Goal: Task Accomplishment & Management: Complete application form

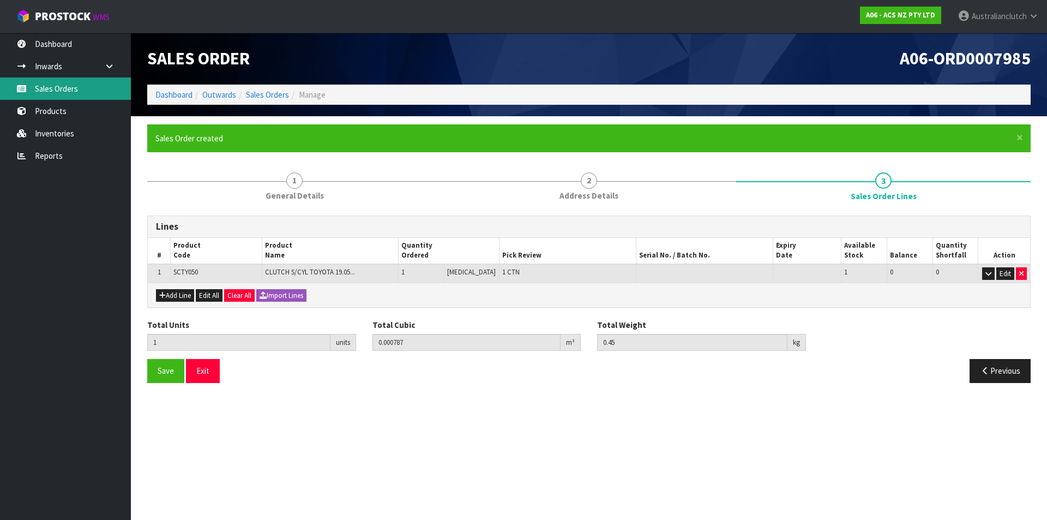
click at [49, 89] on link "Sales Orders" at bounding box center [65, 88] width 131 height 22
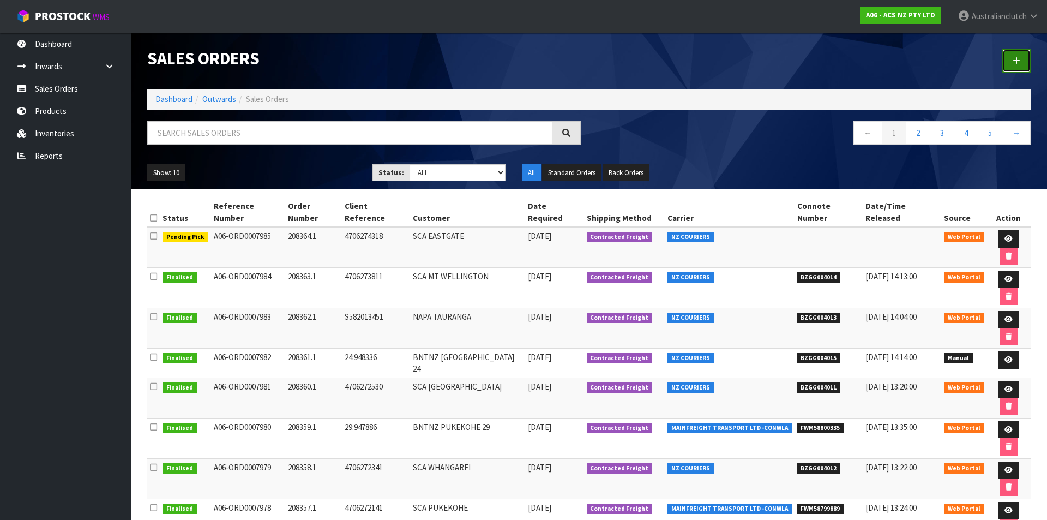
click at [1016, 52] on link at bounding box center [1016, 60] width 28 height 23
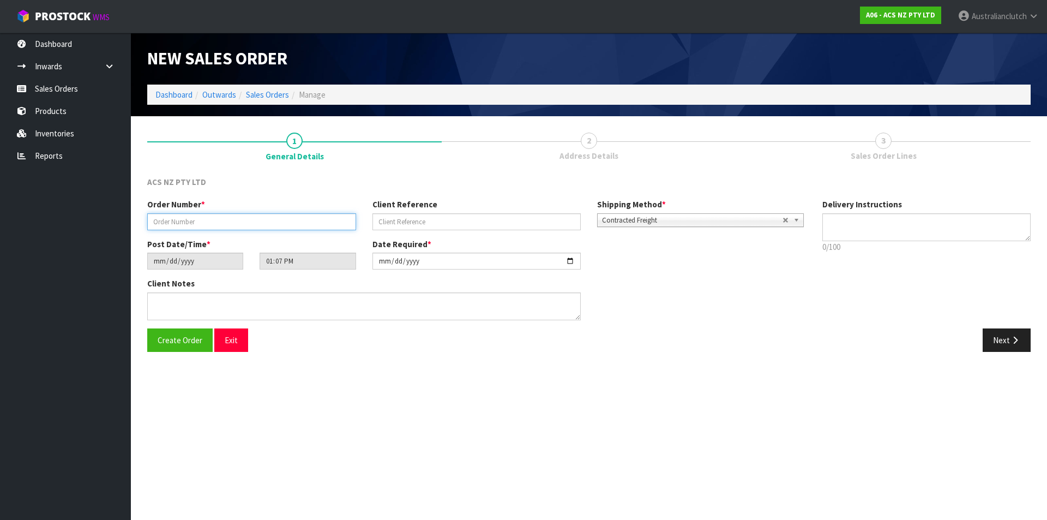
click at [257, 221] on input "text" at bounding box center [251, 221] width 209 height 17
drag, startPoint x: 460, startPoint y: 412, endPoint x: 455, endPoint y: 396, distance: 16.6
click at [460, 411] on section "New Sales Order Dashboard Outwards Sales Orders Manage New Sales Order Dashboar…" at bounding box center [523, 260] width 1047 height 520
click at [228, 220] on input "text" at bounding box center [251, 221] width 209 height 17
type input "208366.1"
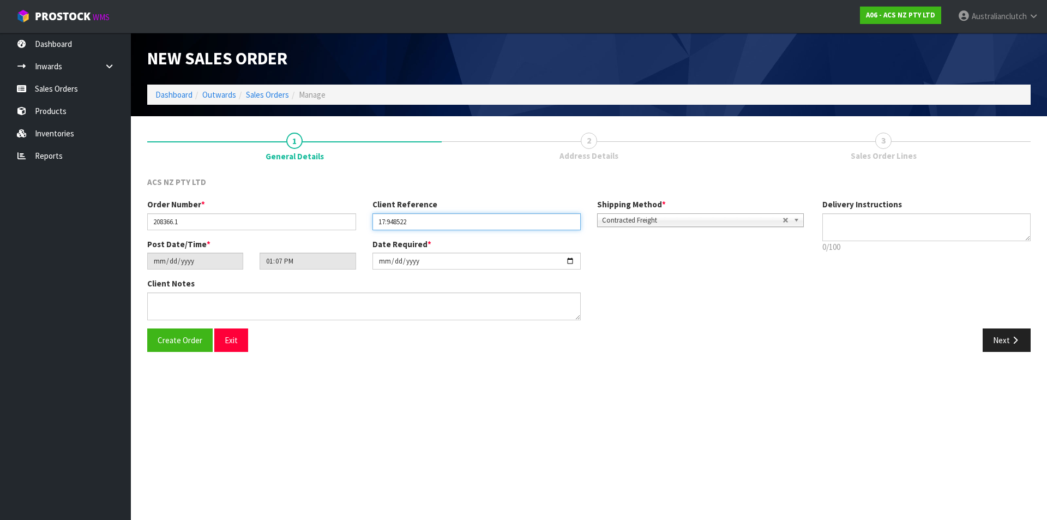
type input "17:948522"
click at [697, 222] on span "Contracted Freight" at bounding box center [692, 220] width 180 height 13
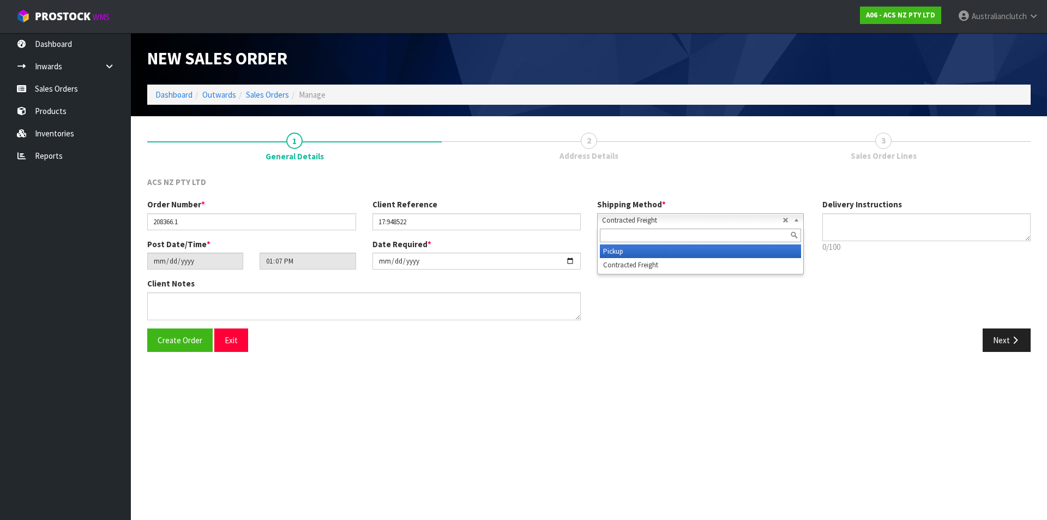
click at [678, 248] on li "Pickup" at bounding box center [700, 251] width 201 height 14
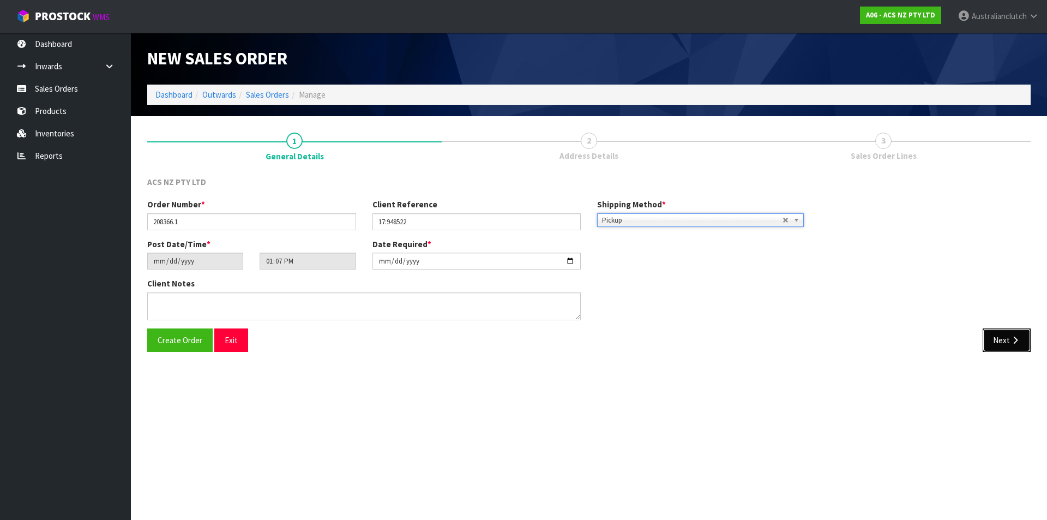
click at [1007, 342] on button "Next" at bounding box center [1007, 339] width 48 height 23
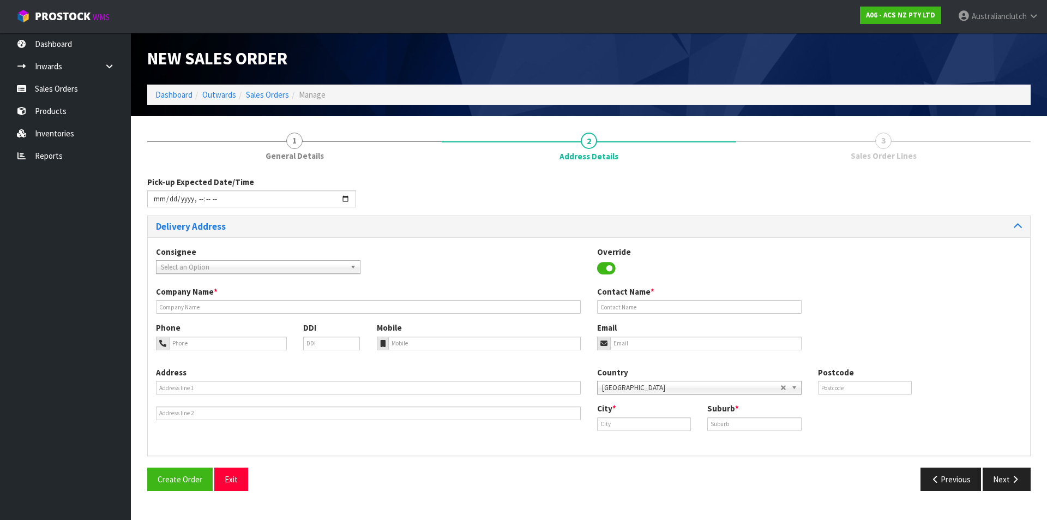
click at [180, 270] on span "Select an Option" at bounding box center [253, 267] width 185 height 13
type input "200623"
click at [218, 297] on li "200623 - BNTNZ EAST TAMAKI 17" at bounding box center [258, 298] width 199 height 14
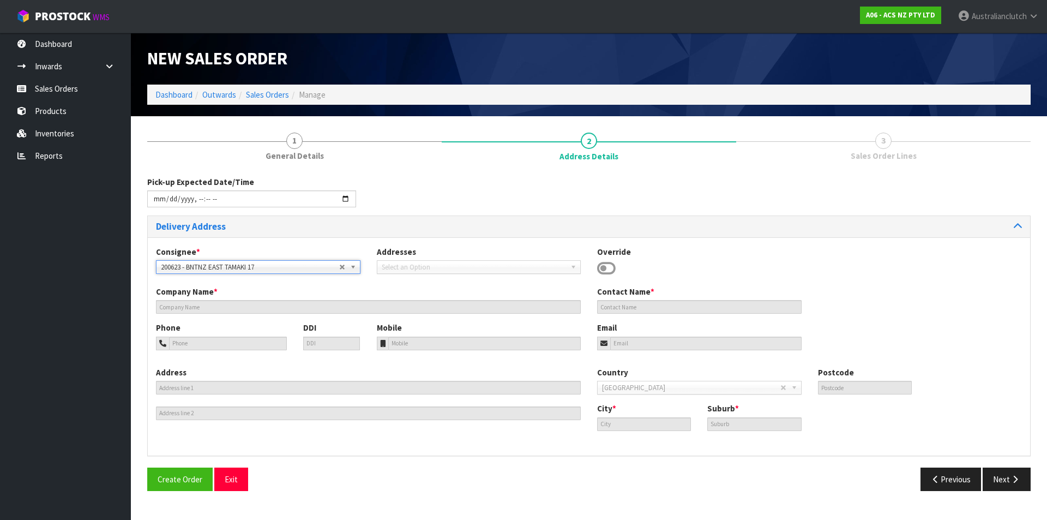
type input "BNTNZ EAST TAMAKI 17"
type input "[STREET_ADDRESS]"
type input "2013"
type input "[GEOGRAPHIC_DATA]"
type input "EAST TAMAKI"
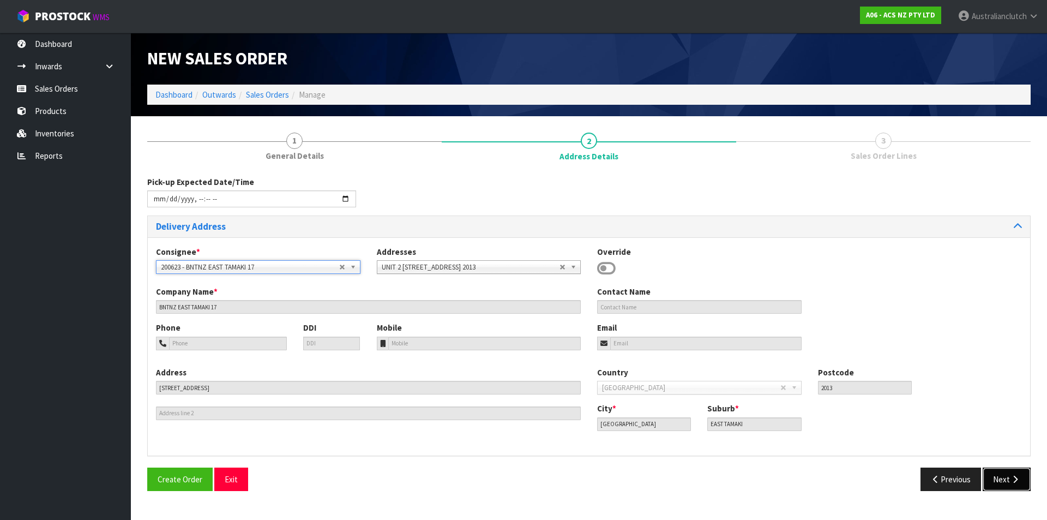
drag, startPoint x: 999, startPoint y: 481, endPoint x: 948, endPoint y: 462, distance: 54.7
click at [1001, 490] on button "Next" at bounding box center [1007, 478] width 48 height 23
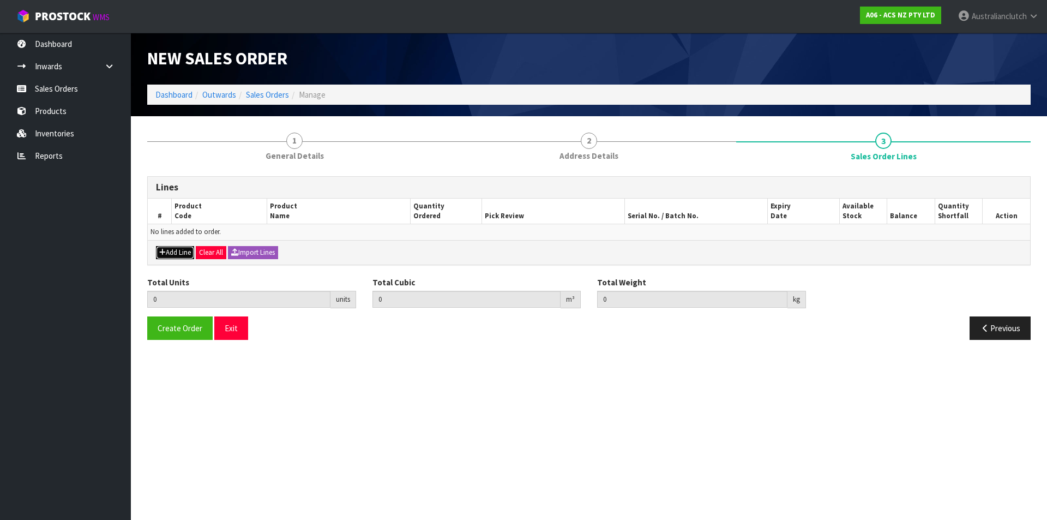
click at [166, 253] on button "Add Line" at bounding box center [175, 252] width 38 height 13
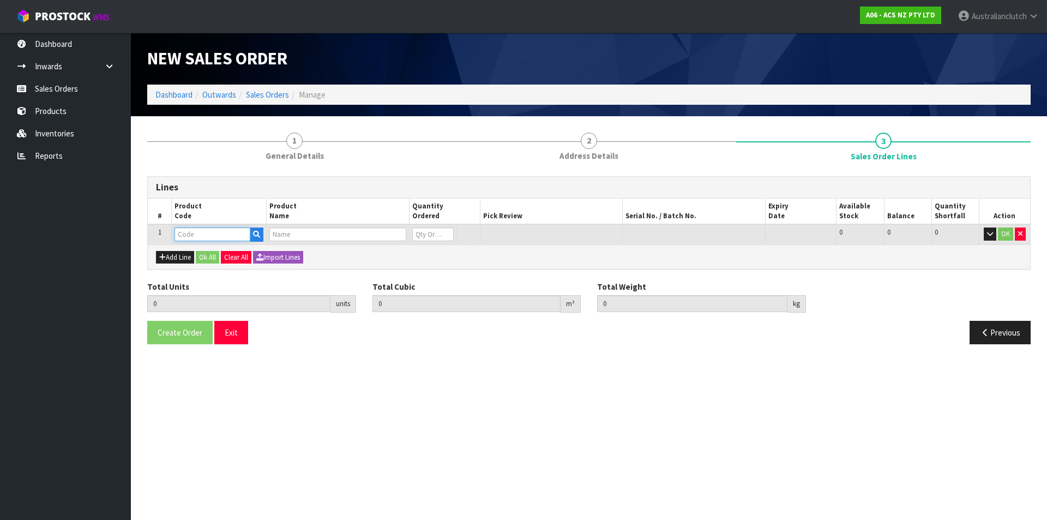
drag, startPoint x: 198, startPoint y: 234, endPoint x: 191, endPoint y: 253, distance: 19.8
click at [199, 234] on input "text" at bounding box center [212, 234] width 76 height 14
type input "FHI383"
type input "0.000000"
type input "0.000"
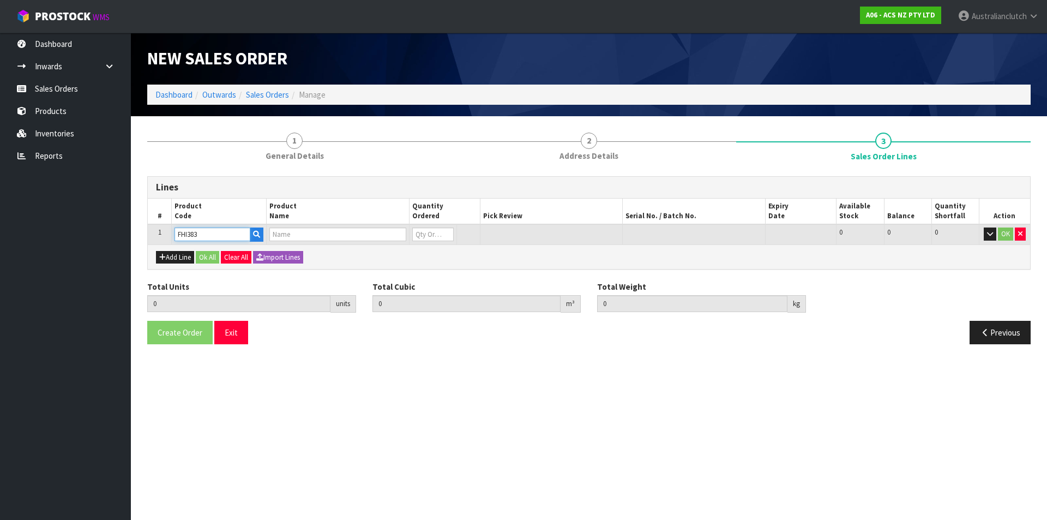
type input "F/WHEEL HINO H07C"
type input "0"
type input "FHI383"
type input "1"
type input "0.043248"
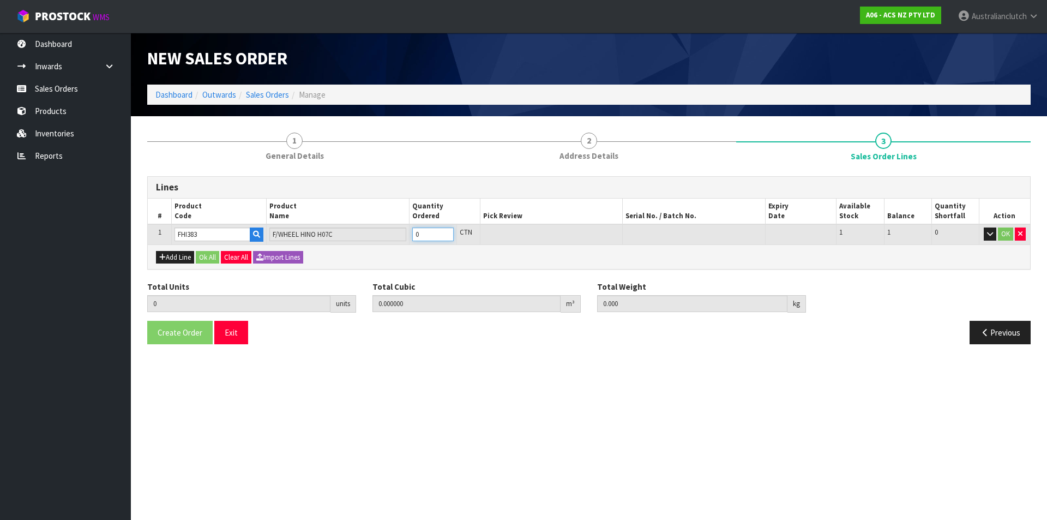
type input "26"
type input "1"
click at [442, 231] on input "1" at bounding box center [432, 234] width 41 height 14
click at [1013, 238] on button "OK" at bounding box center [1005, 233] width 15 height 13
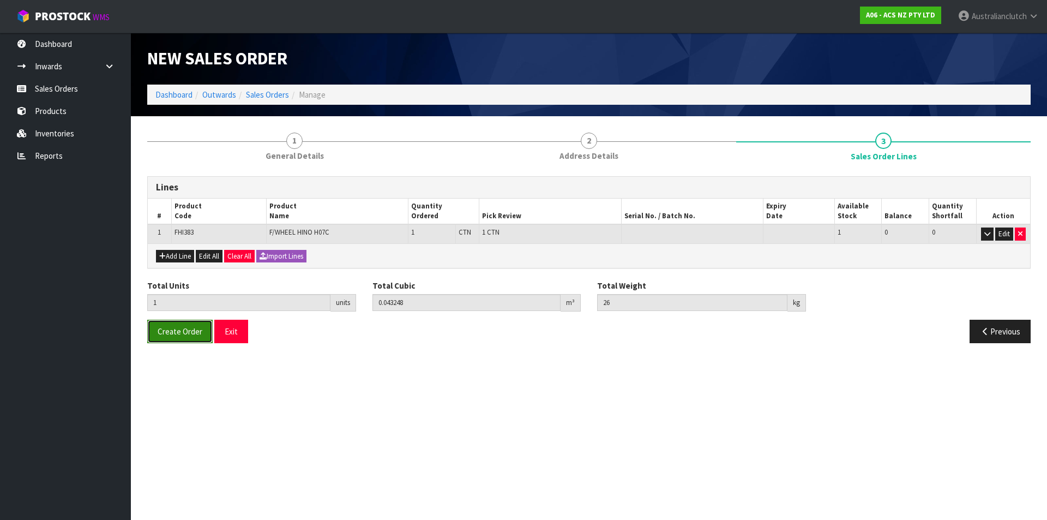
click at [194, 335] on span "Create Order" at bounding box center [180, 331] width 45 height 10
